Goal: Task Accomplishment & Management: Manage account settings

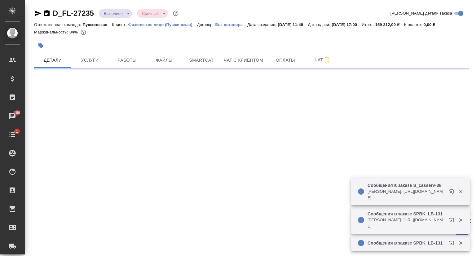
select select "RU"
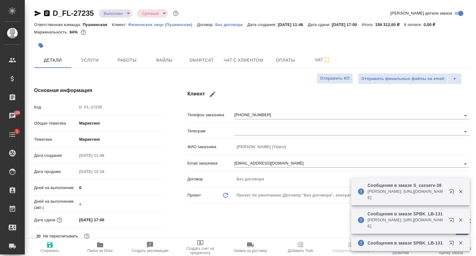
type textarea "x"
type input "Локализация"
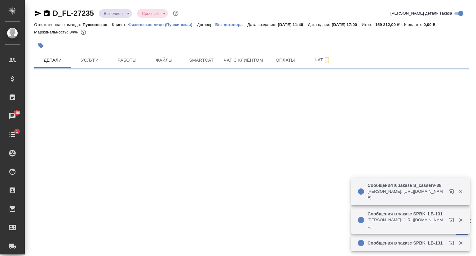
select select "RU"
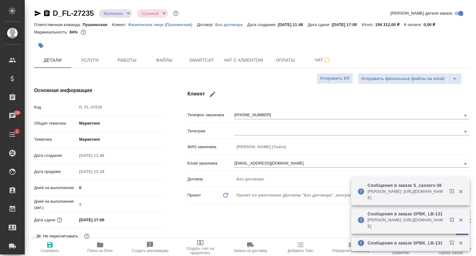
type textarea "x"
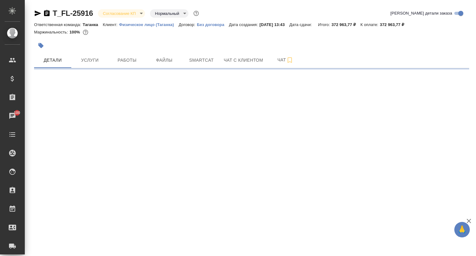
select select "RU"
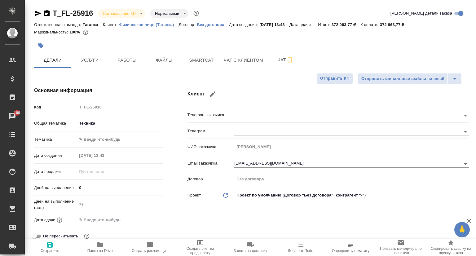
type textarea "x"
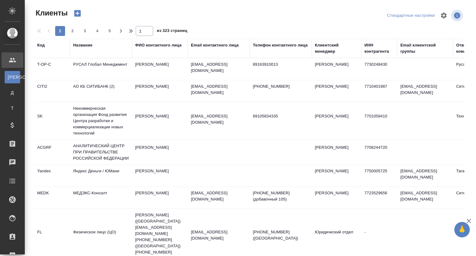
select select "RU"
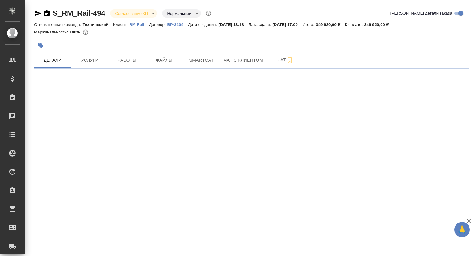
select select "RU"
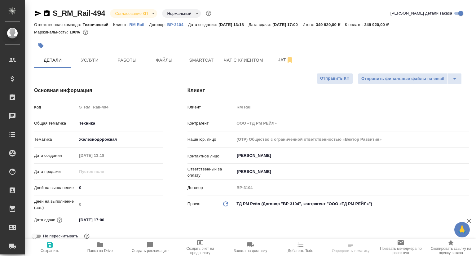
type textarea "x"
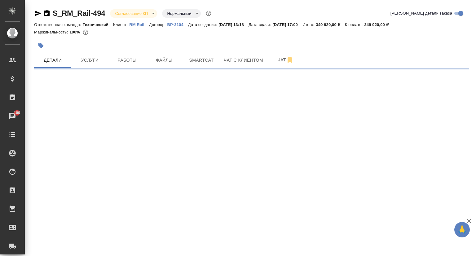
select select "RU"
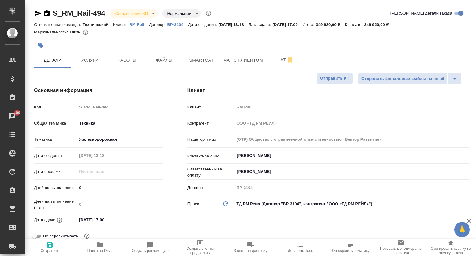
type textarea "x"
